Goal: Task Accomplishment & Management: Use online tool/utility

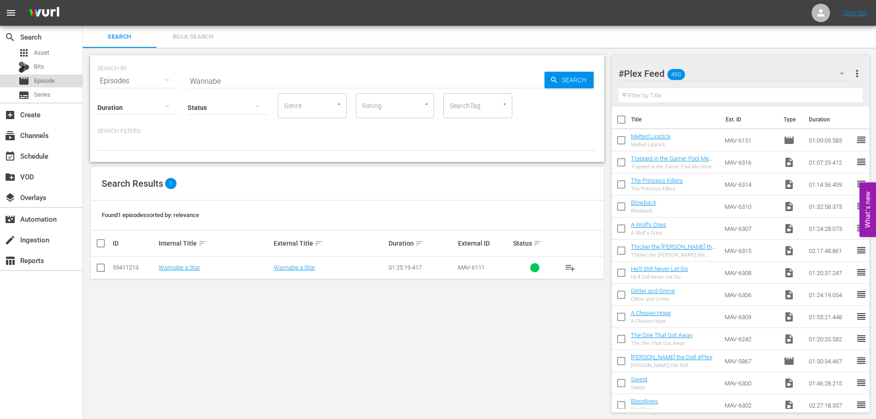
click at [49, 85] on span "Episode" at bounding box center [44, 80] width 21 height 9
drag, startPoint x: 271, startPoint y: 78, endPoint x: 67, endPoint y: 78, distance: 203.6
click at [83, 0] on div "search Search apps Asset Bits movie Episode subtitles Series add_box Create sub…" at bounding box center [479, 0] width 793 height 0
type input "Swept"
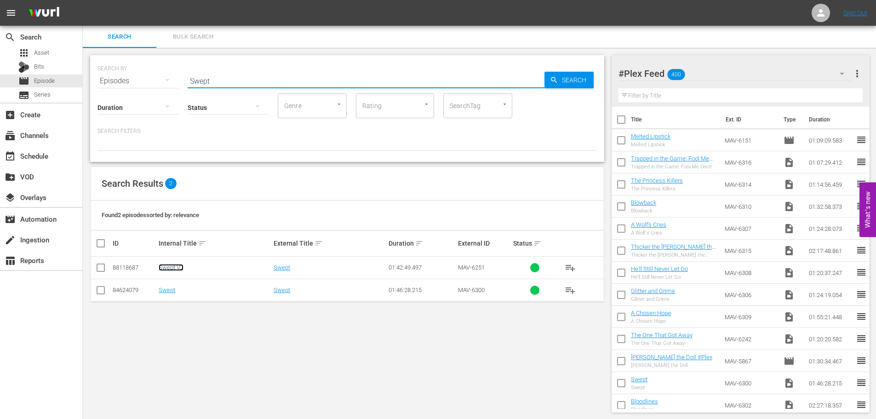
click at [165, 267] on link "Swept V2" at bounding box center [171, 267] width 25 height 7
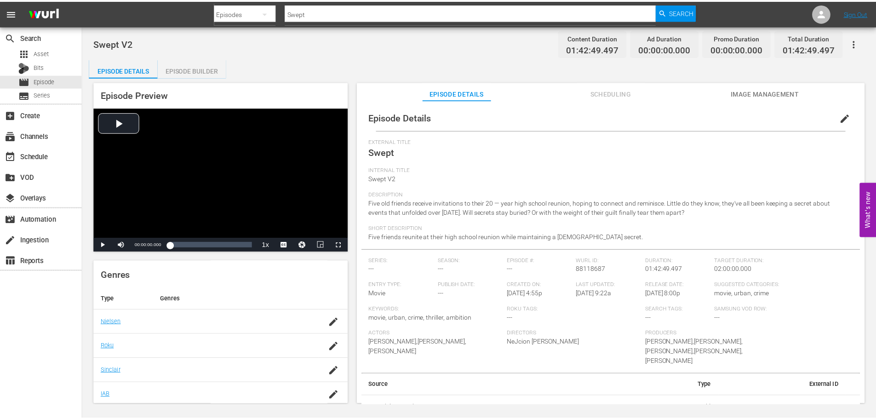
scroll to position [2, 0]
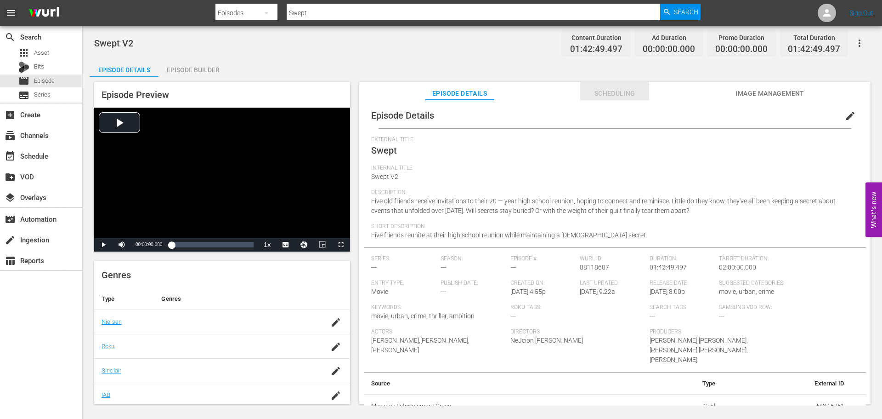
click at [620, 94] on span "Scheduling" at bounding box center [614, 93] width 69 height 11
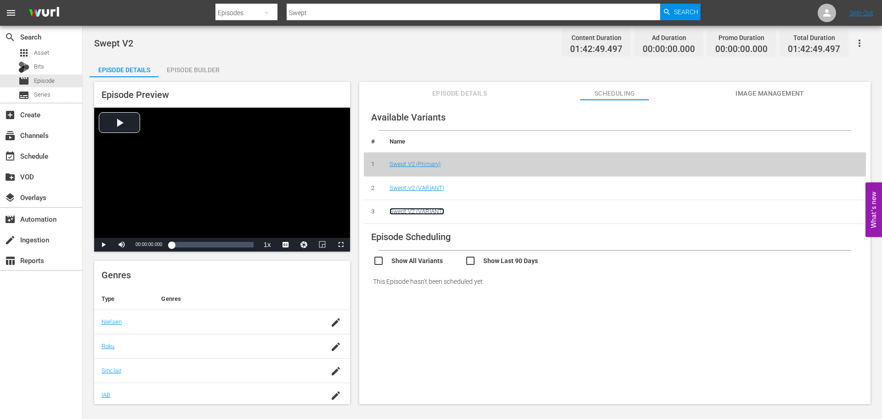
click at [409, 210] on link "Swept V2 (VARIANT)" at bounding box center [417, 211] width 55 height 7
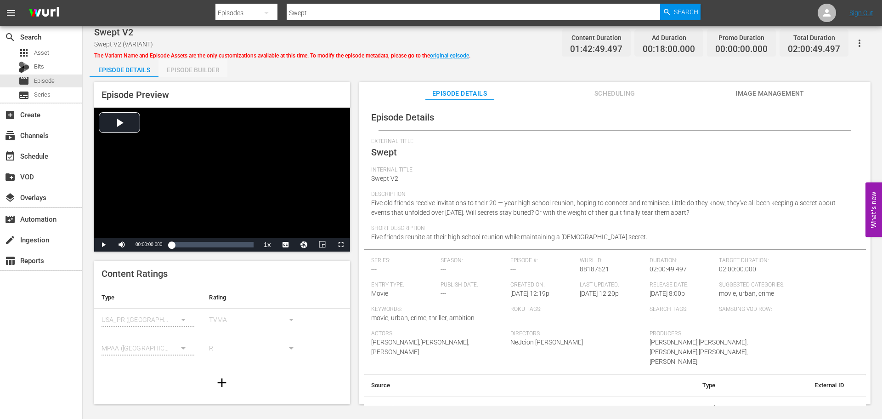
click at [185, 68] on div "Episode Builder" at bounding box center [193, 70] width 69 height 22
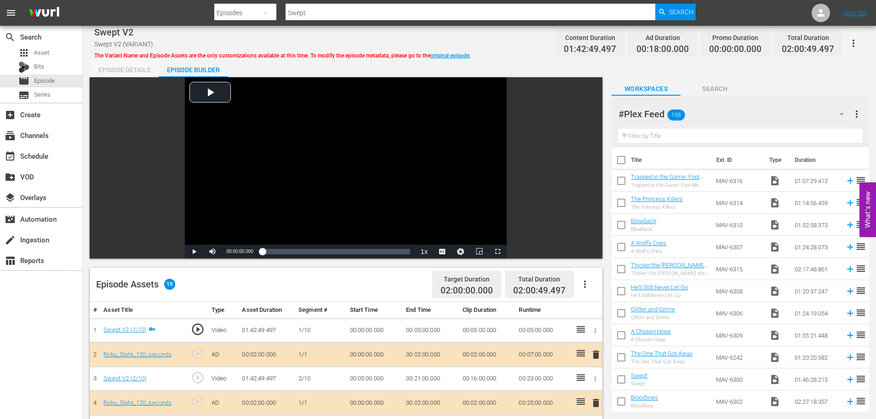
click at [119, 63] on div "Episode Details" at bounding box center [124, 70] width 69 height 22
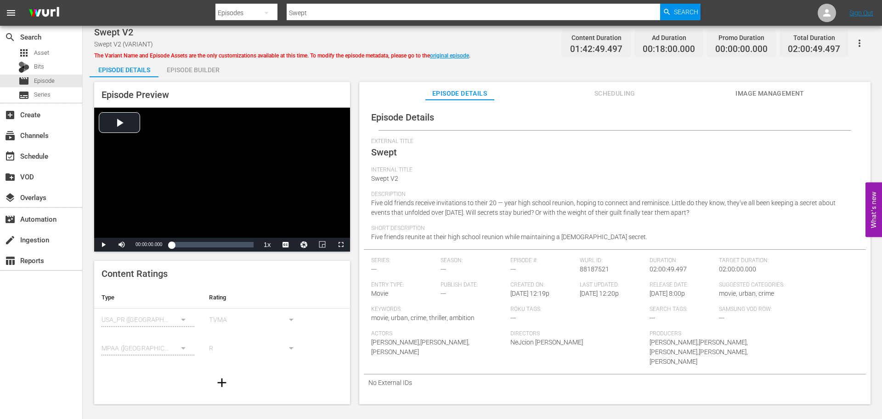
click at [484, 252] on div "Episode Details External Title Swept Internal Title Swept V2 Description Five o…" at bounding box center [615, 247] width 502 height 286
click at [469, 56] on link "original episode" at bounding box center [449, 55] width 39 height 6
